Goal: Task Accomplishment & Management: Manage account settings

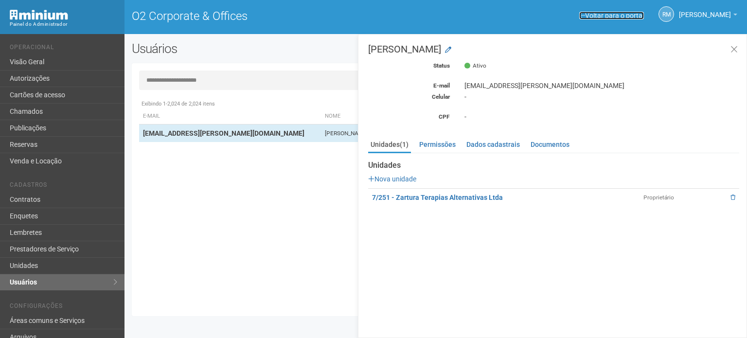
click at [594, 15] on link "Voltar para o portal" at bounding box center [612, 16] width 65 height 8
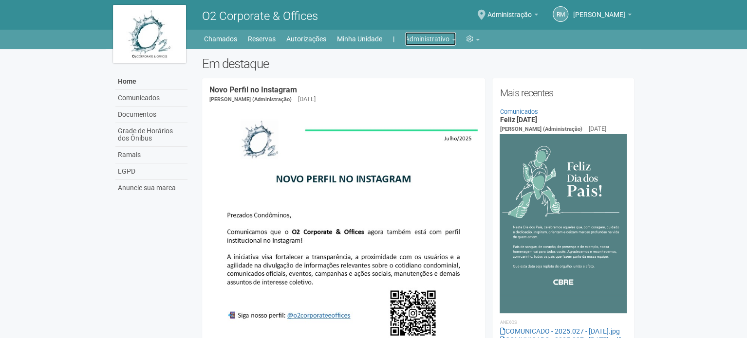
click at [450, 38] on link "Administrativo" at bounding box center [430, 39] width 51 height 14
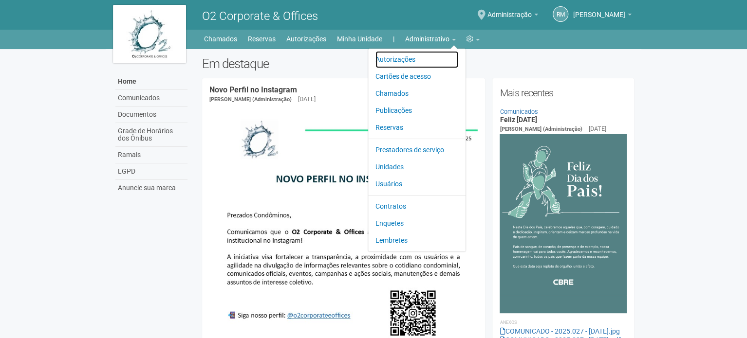
click at [407, 60] on link "Autorizações" at bounding box center [416, 59] width 83 height 17
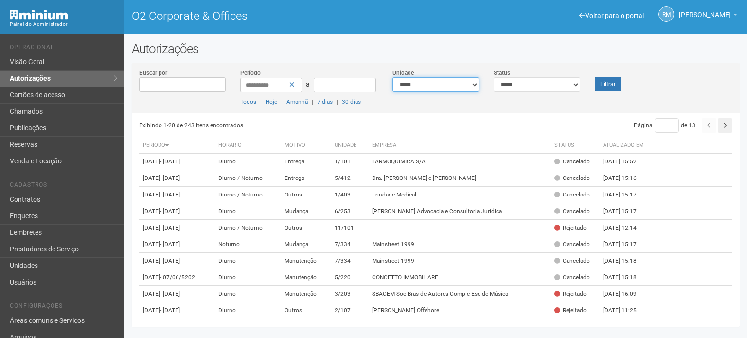
click at [438, 86] on select "**********" at bounding box center [436, 84] width 87 height 15
select select "**********"
click at [393, 77] on select "**********" at bounding box center [436, 84] width 87 height 15
click at [603, 84] on button "Filtrar" at bounding box center [608, 84] width 26 height 15
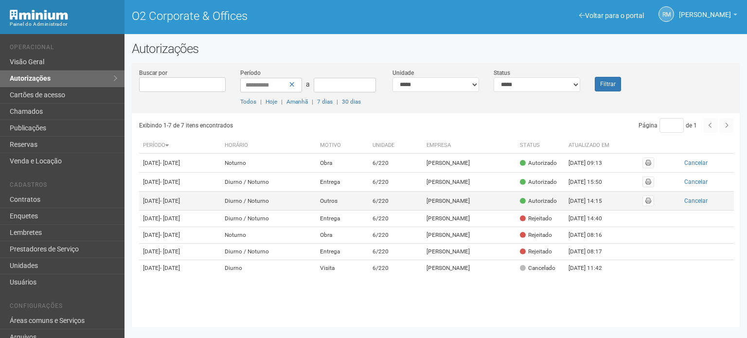
click at [171, 211] on td "[DATE] - [DATE]" at bounding box center [180, 201] width 82 height 19
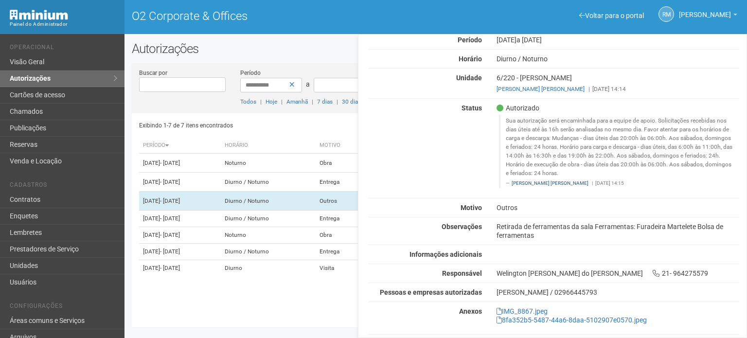
scroll to position [51, 0]
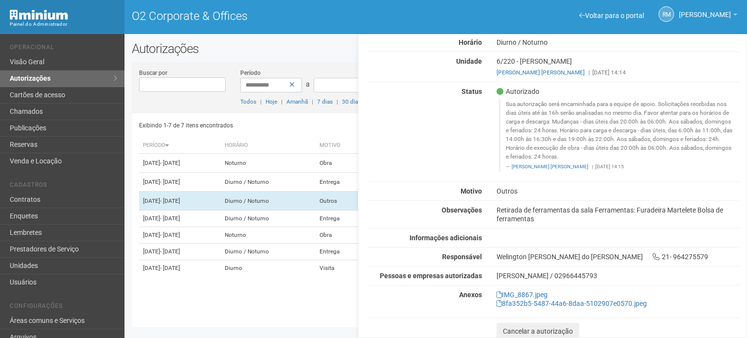
drag, startPoint x: 497, startPoint y: 209, endPoint x: 534, endPoint y: 220, distance: 38.2
click at [534, 220] on div "Retirada de ferramentas da sala Ferramentas: Furadeira Martelete Bolsa de ferra…" at bounding box center [618, 215] width 257 height 18
copy div "Retirada de ferramentas da sala Ferramentas: Furadeira Martelete Bolsa de ferra…"
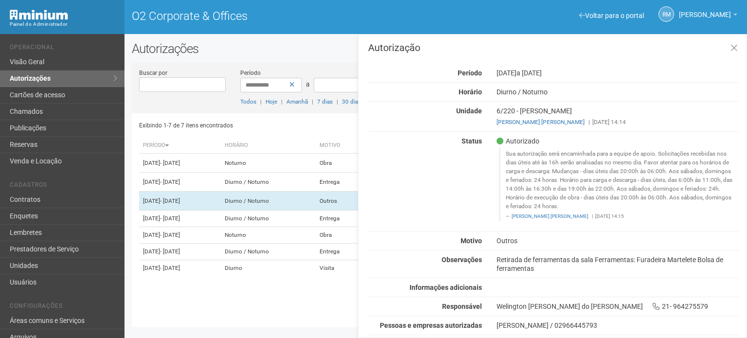
scroll to position [0, 0]
click at [732, 48] on icon at bounding box center [734, 50] width 7 height 10
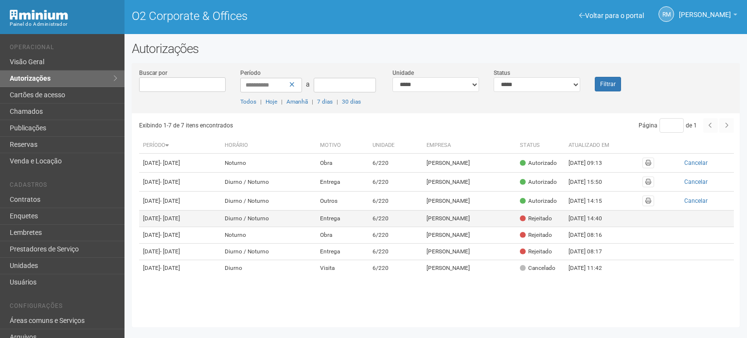
click at [180, 222] on span "- [DATE]" at bounding box center [170, 218] width 20 height 7
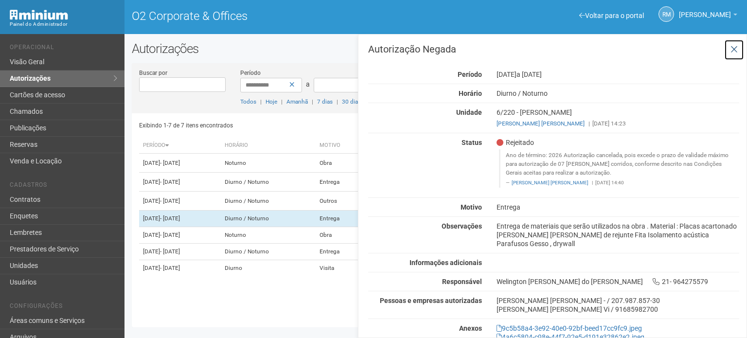
click at [731, 47] on icon at bounding box center [734, 50] width 7 height 10
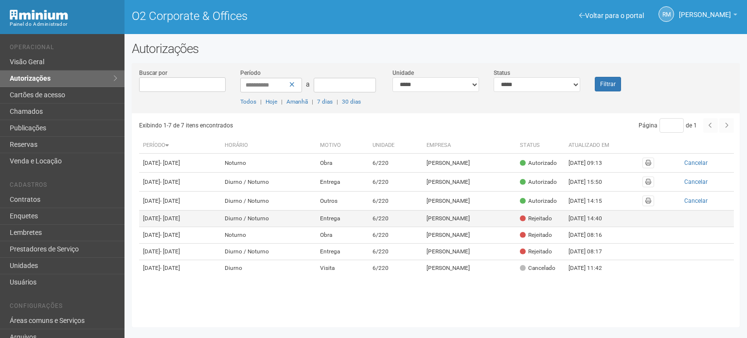
click at [221, 227] on td "12/08/2025 - 18/08/2026" at bounding box center [180, 219] width 82 height 17
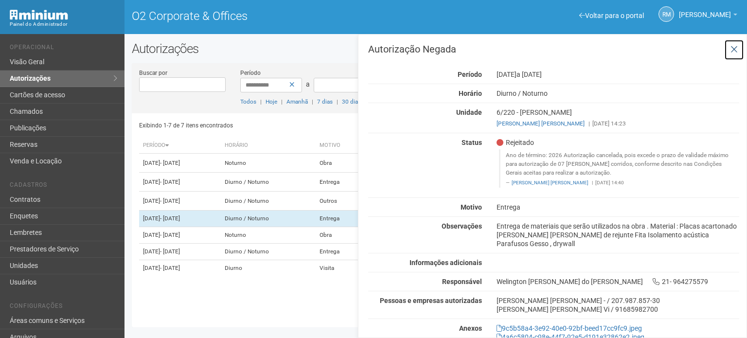
click at [735, 50] on icon at bounding box center [734, 50] width 7 height 10
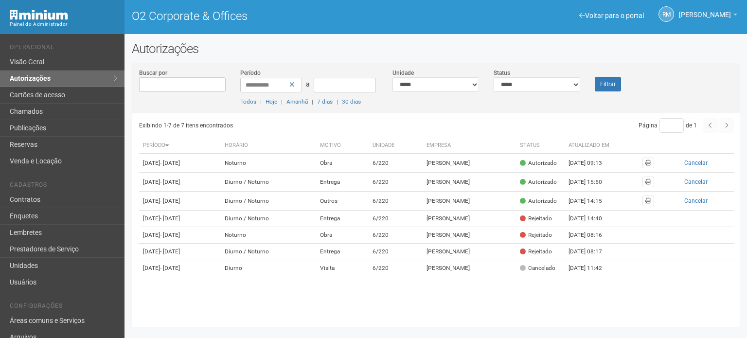
drag, startPoint x: 738, startPoint y: 210, endPoint x: 739, endPoint y: 223, distance: 13.2
click at [739, 223] on div "Exibindo 1-7 de 7 itens encontrados Página * de 1 Período Horário Motivo Unidad…" at bounding box center [439, 216] width 601 height 207
